Goal: Information Seeking & Learning: Learn about a topic

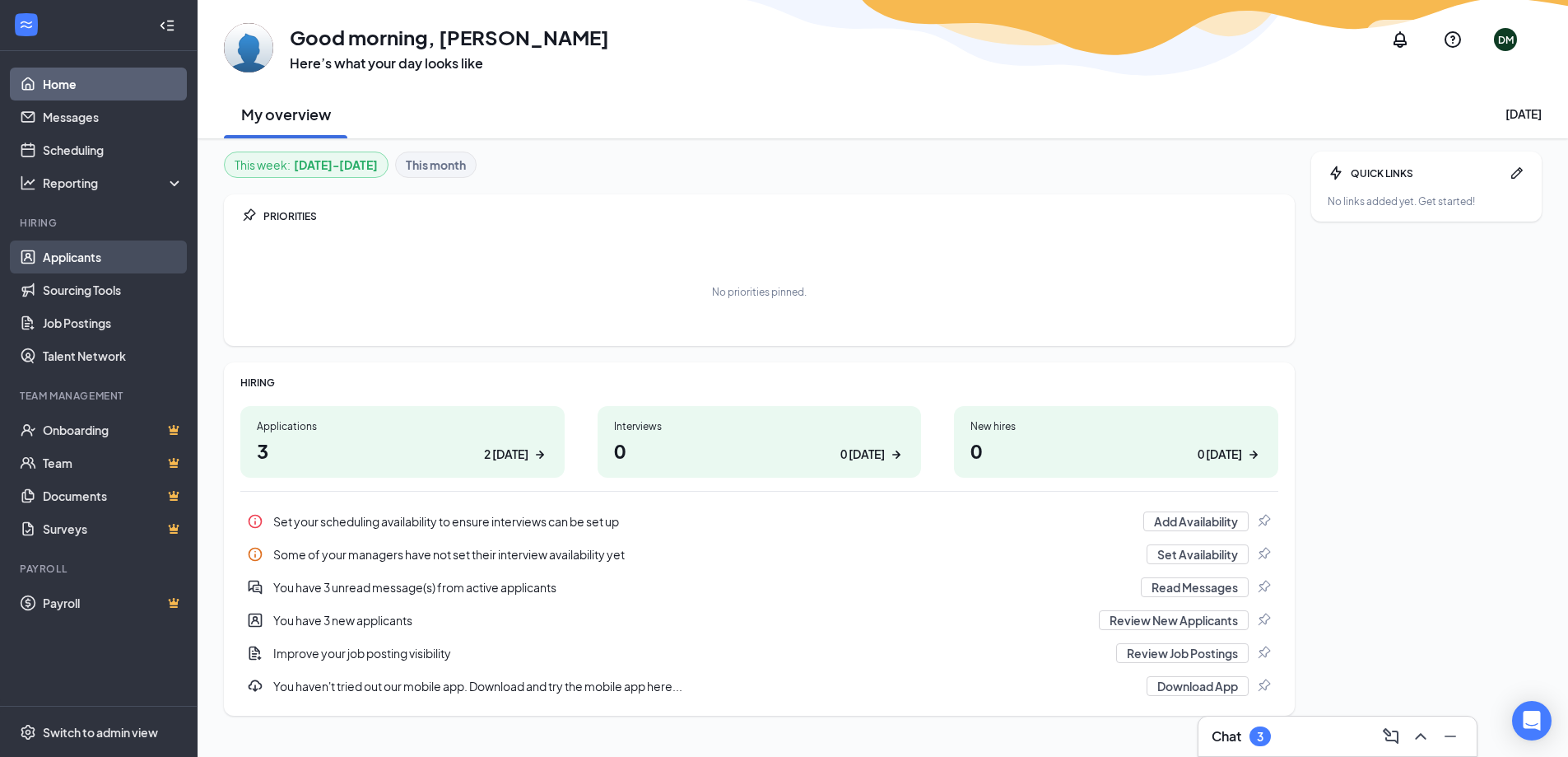
click at [80, 262] on link "Applicants" at bounding box center [113, 257] width 141 height 33
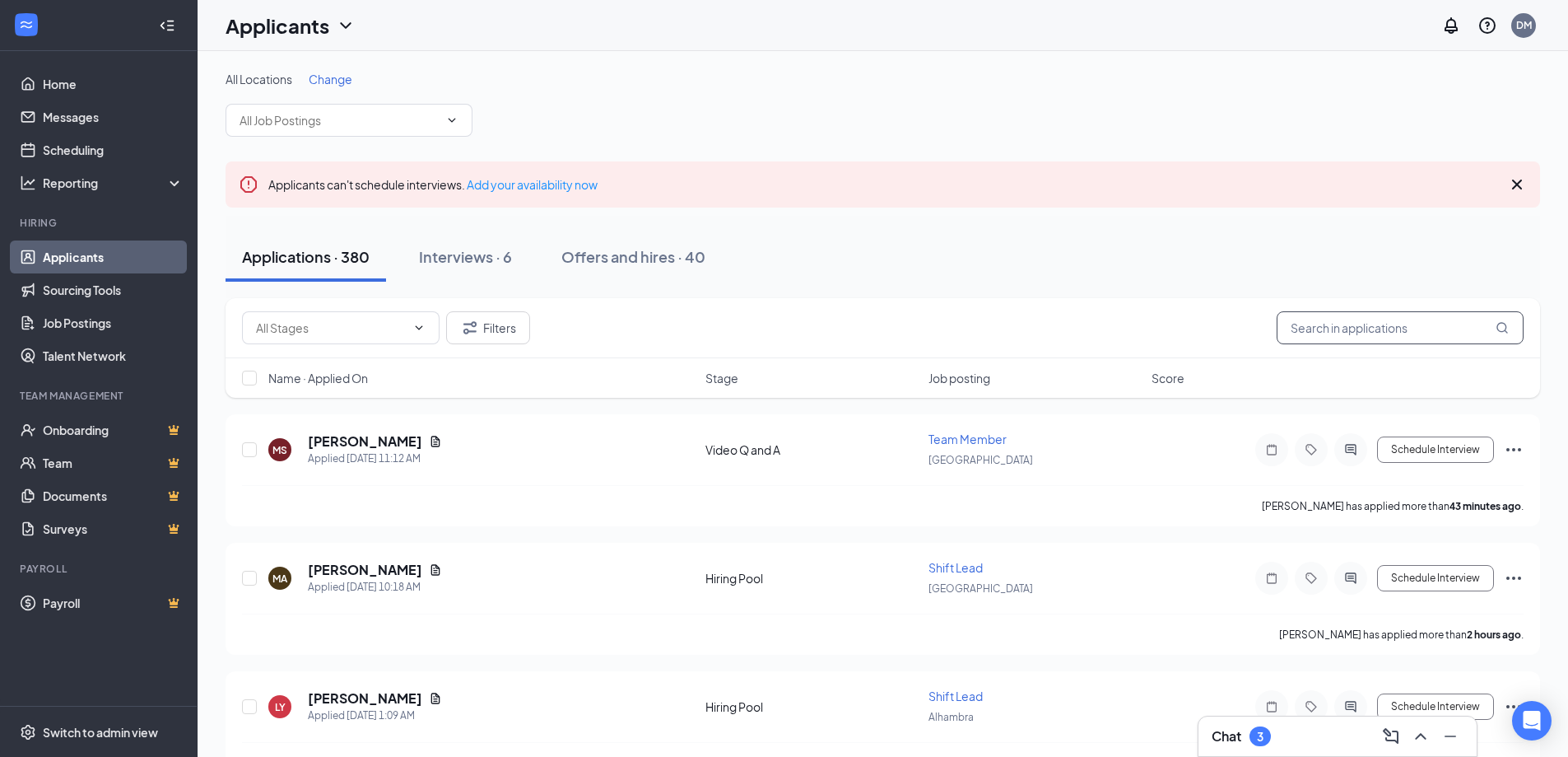
click at [1431, 326] on input "text" at bounding box center [1400, 328] width 247 height 33
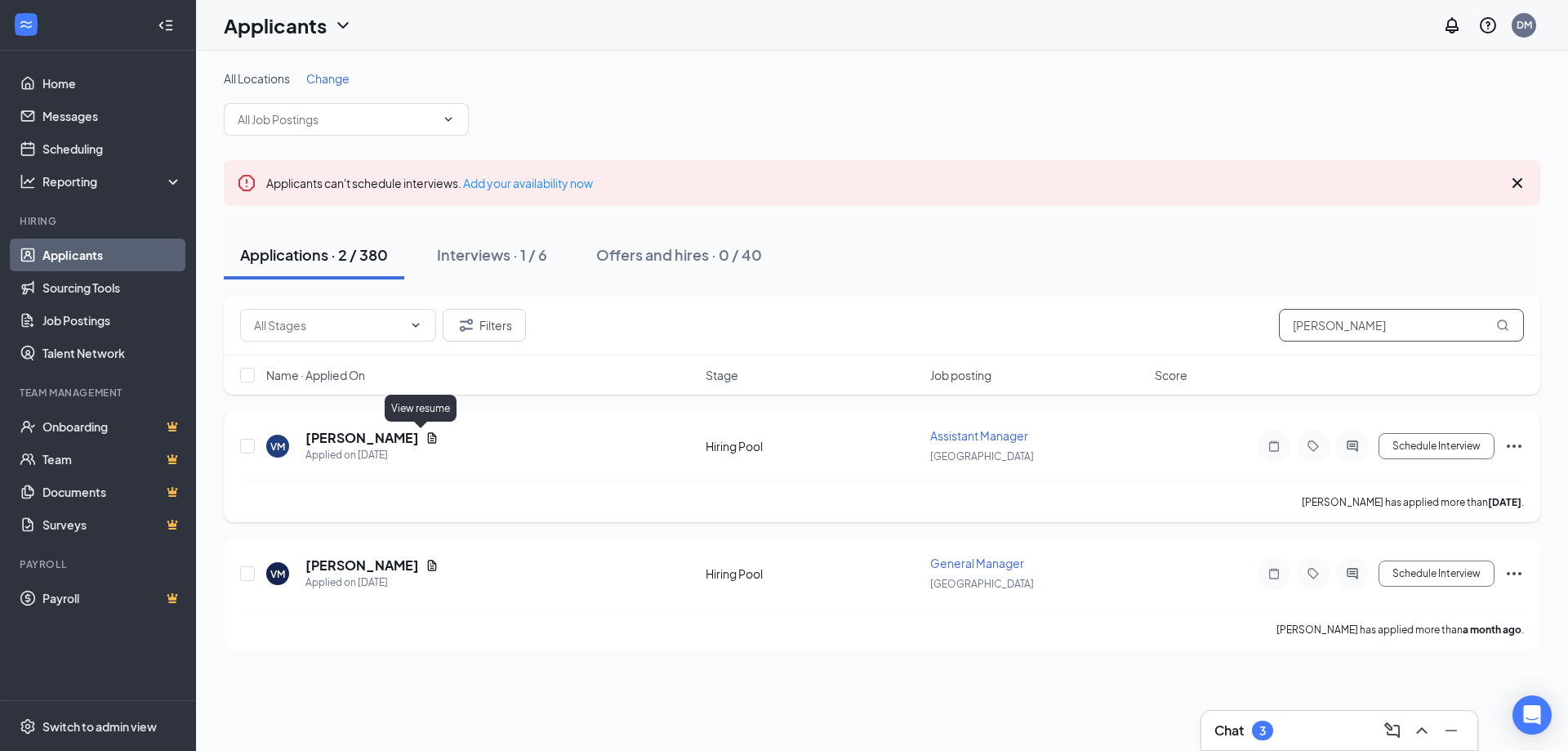
type input "[PERSON_NAME]"
click at [425, 437] on icon "Document" at bounding box center [432, 437] width 13 height 13
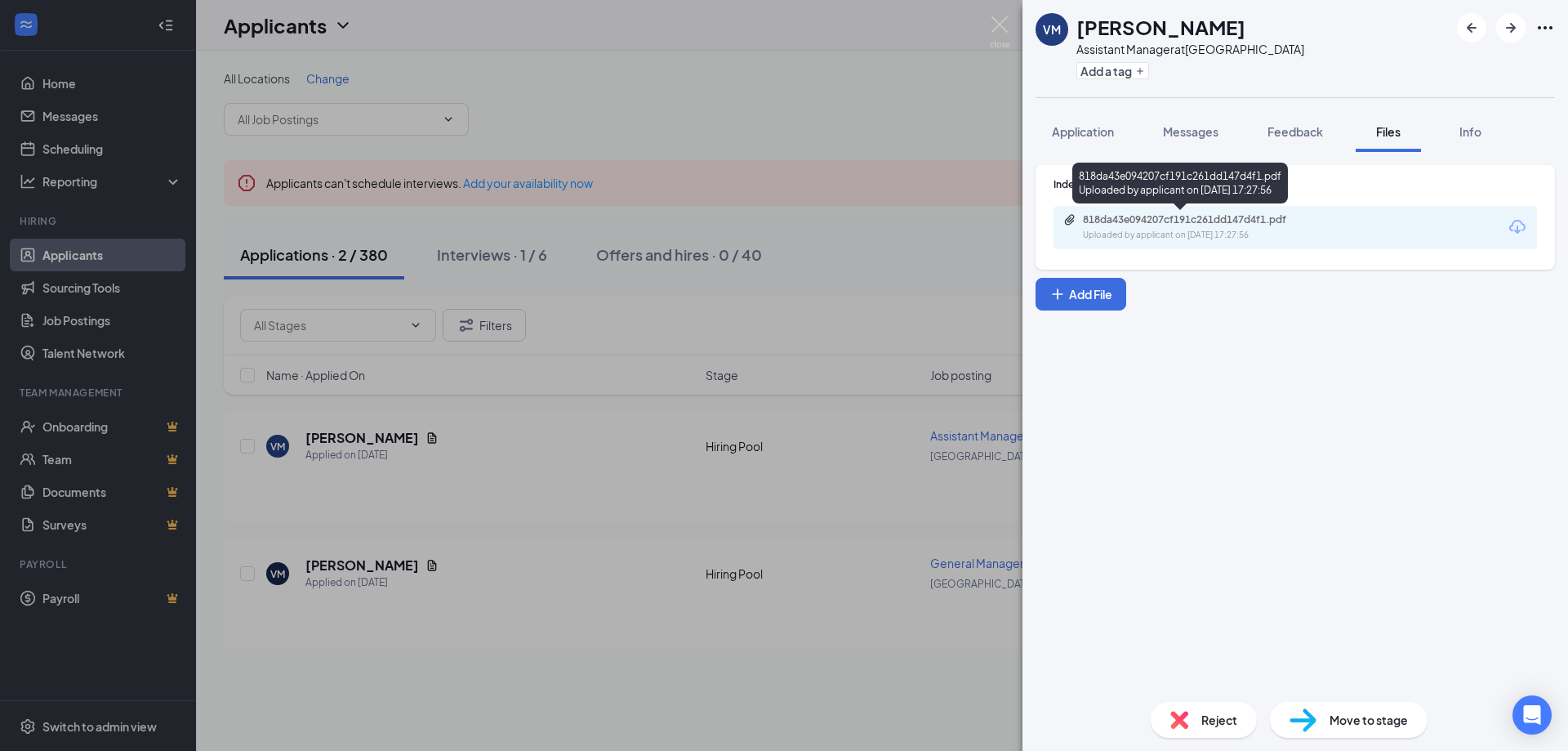
click at [1217, 224] on div "818da43e094207cf191c261dd147d4f1.pdf" at bounding box center [1198, 220] width 229 height 13
click at [973, 120] on div "VM [PERSON_NAME] Assistant Manager at [GEOGRAPHIC_DATA] Add a tag Application M…" at bounding box center [784, 375] width 1568 height 751
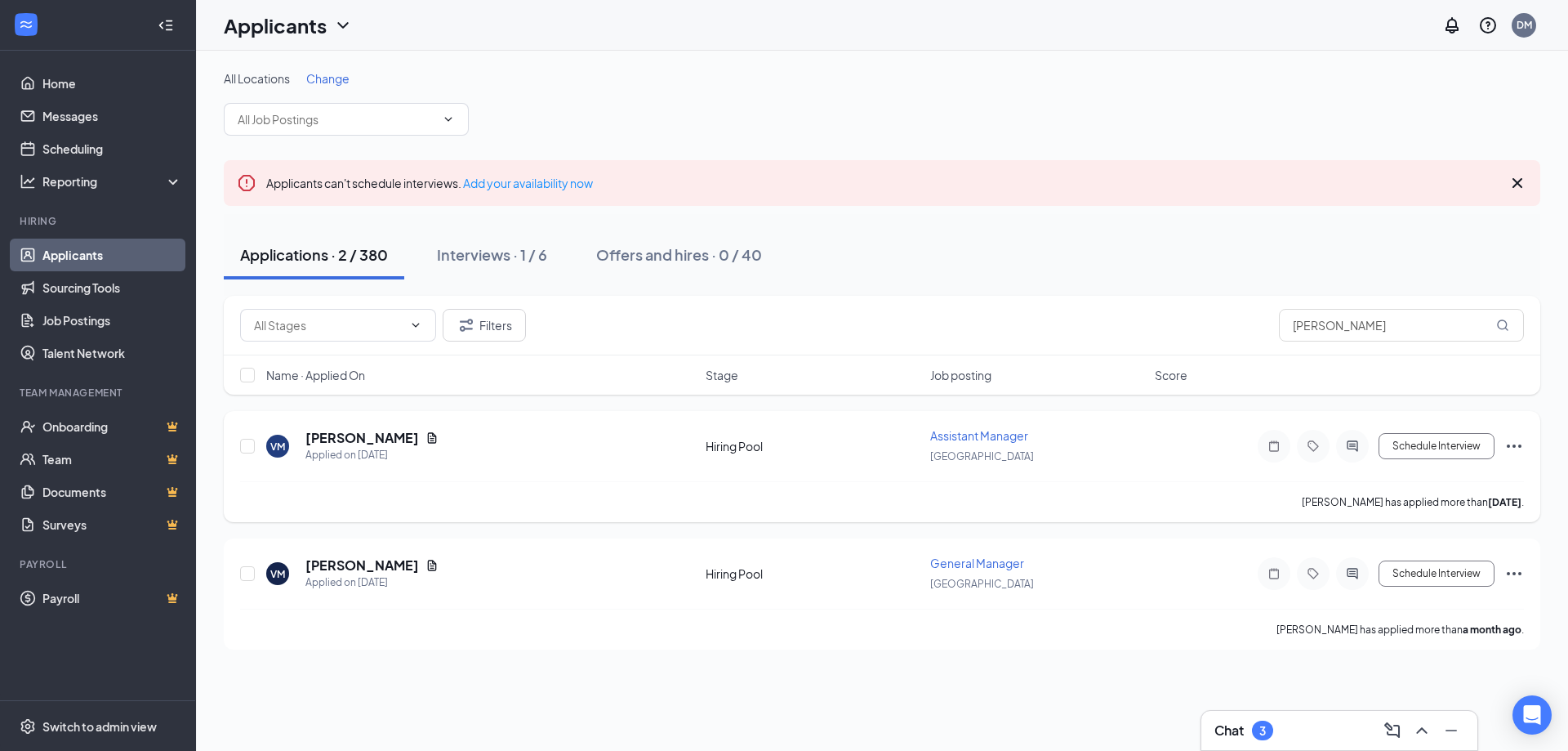
click at [425, 453] on div "VM [PERSON_NAME] Applied on [DATE]" at bounding box center [480, 446] width 430 height 34
click at [427, 443] on icon "Document" at bounding box center [432, 437] width 13 height 13
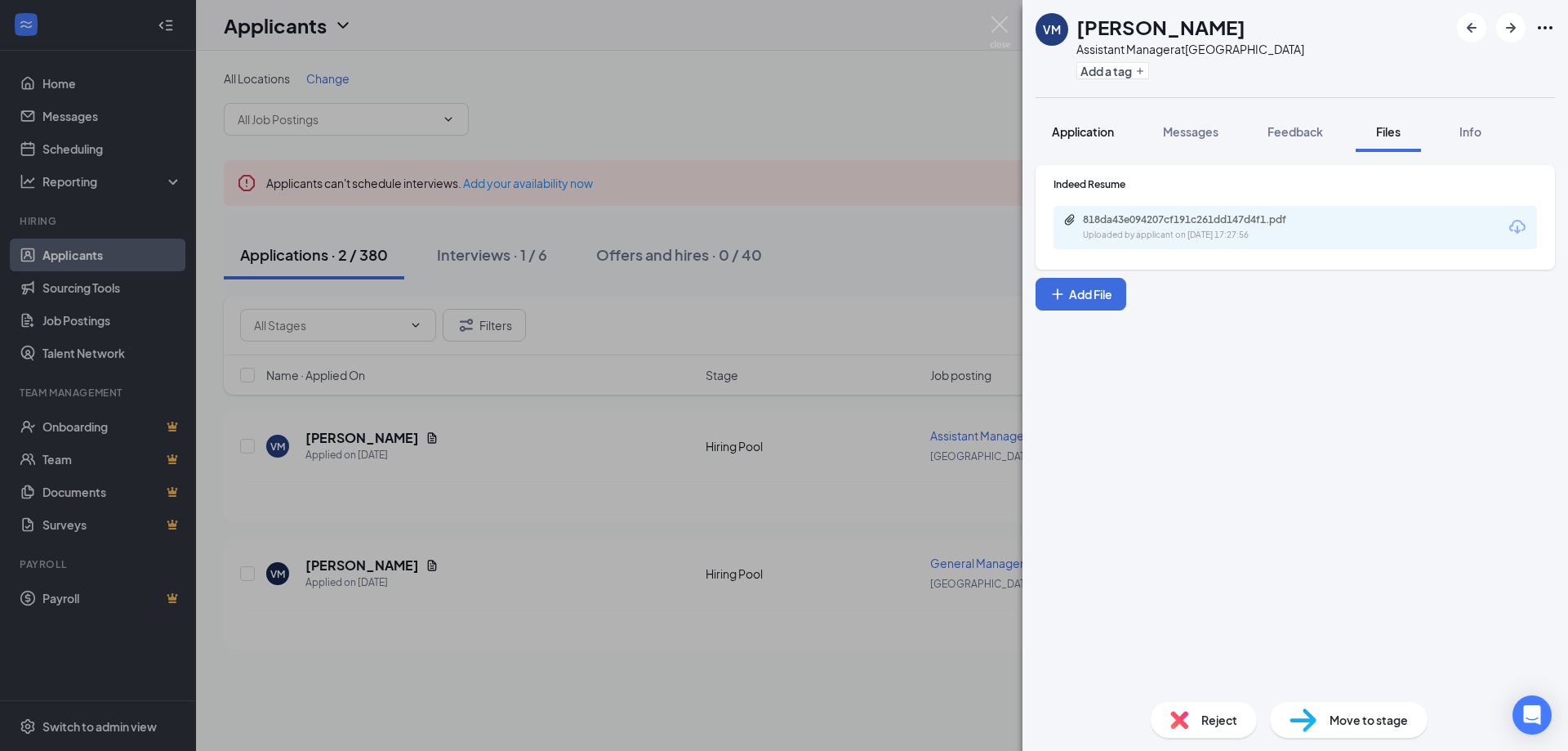
click at [1107, 133] on span "Application" at bounding box center [1082, 132] width 62 height 14
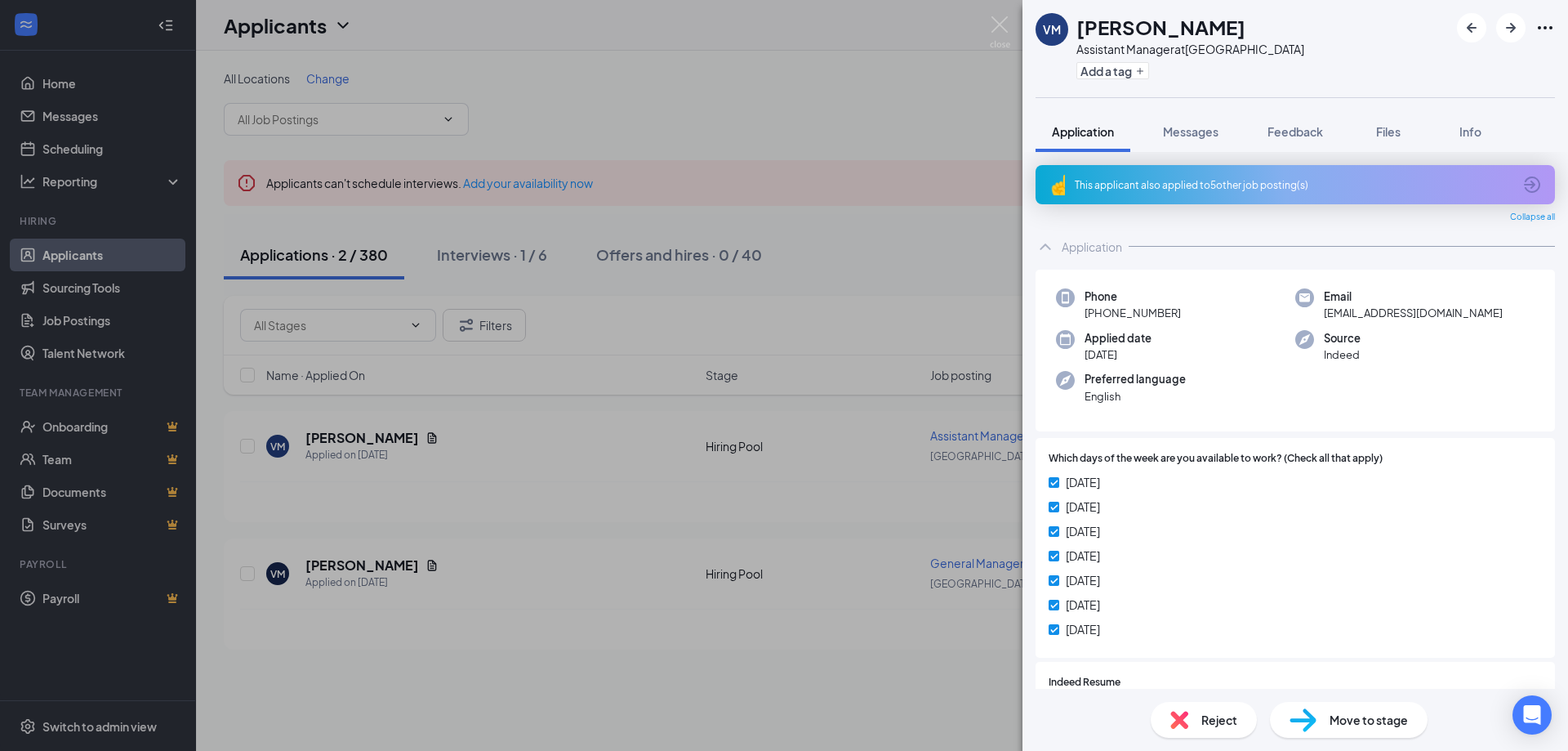
click at [962, 336] on div "VM [PERSON_NAME] Assistant Manager at [GEOGRAPHIC_DATA] Add a tag Application M…" at bounding box center [784, 375] width 1568 height 751
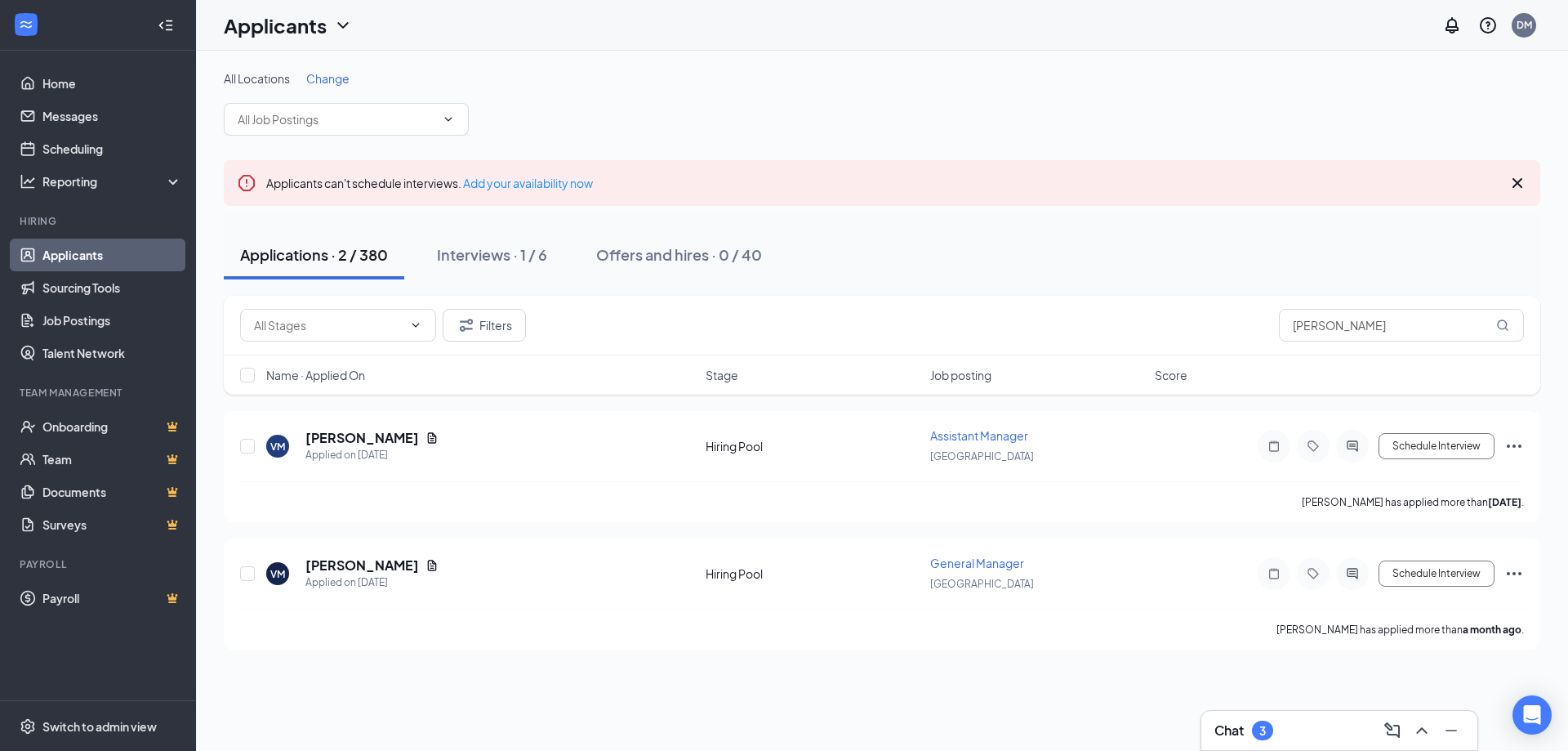
click at [1109, 293] on div "Applications · 2 / 380 Interviews · 1 / 6 Offers and hires · 0 / 40" at bounding box center [881, 254] width 1317 height 82
